Goal: Task Accomplishment & Management: Manage account settings

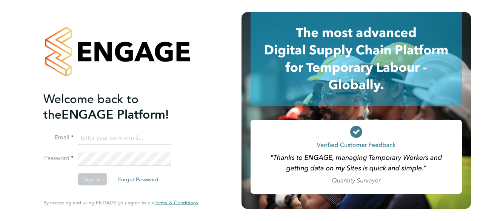
type input "andy@irtc.uk"
click at [85, 183] on button "Sign In" at bounding box center [92, 179] width 29 height 12
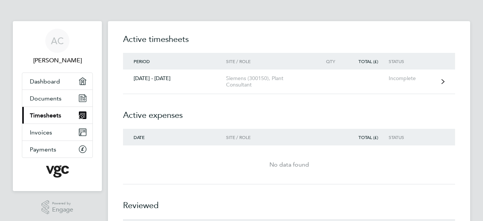
click at [208, 82] on link "[DATE] - [DATE] Siemens (300150), Plant Consultant Incomplete" at bounding box center [289, 81] width 332 height 25
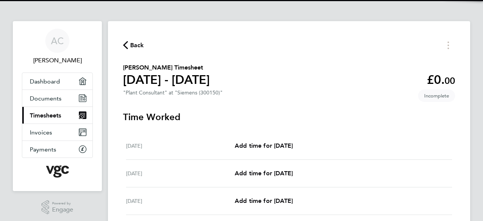
scroll to position [75, 0]
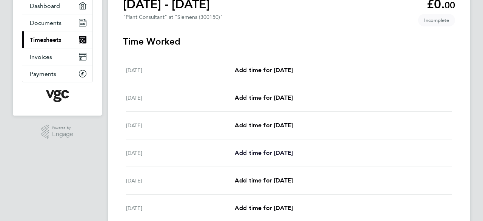
click at [280, 151] on span "Add time for [DATE]" at bounding box center [264, 152] width 58 height 7
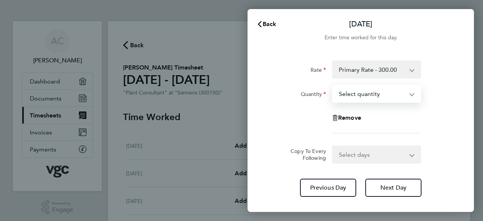
click at [410, 95] on select "Select quantity 0.5 1" at bounding box center [372, 93] width 78 height 17
select select "1"
click at [333, 85] on select "Select quantity 0.5 1" at bounding box center [372, 93] width 78 height 17
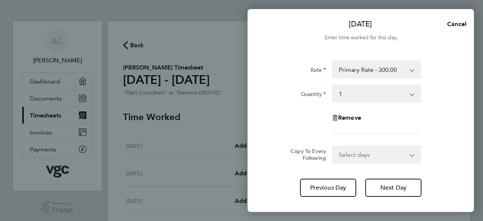
click at [450, 151] on div "Copy To Every Following Select days Day [DATE] [DATE] [DATE]" at bounding box center [361, 154] width 190 height 18
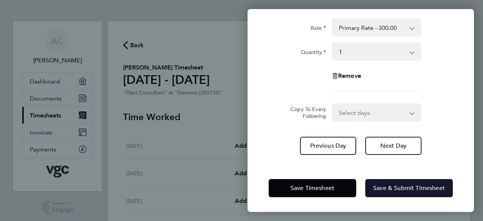
click at [410, 188] on span "Save & Submit Timesheet" at bounding box center [409, 188] width 72 height 8
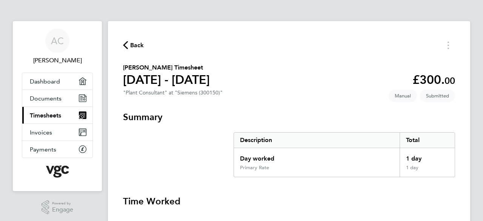
click at [54, 112] on span "Timesheets" at bounding box center [45, 115] width 31 height 7
